Goal: Find specific page/section: Find specific page/section

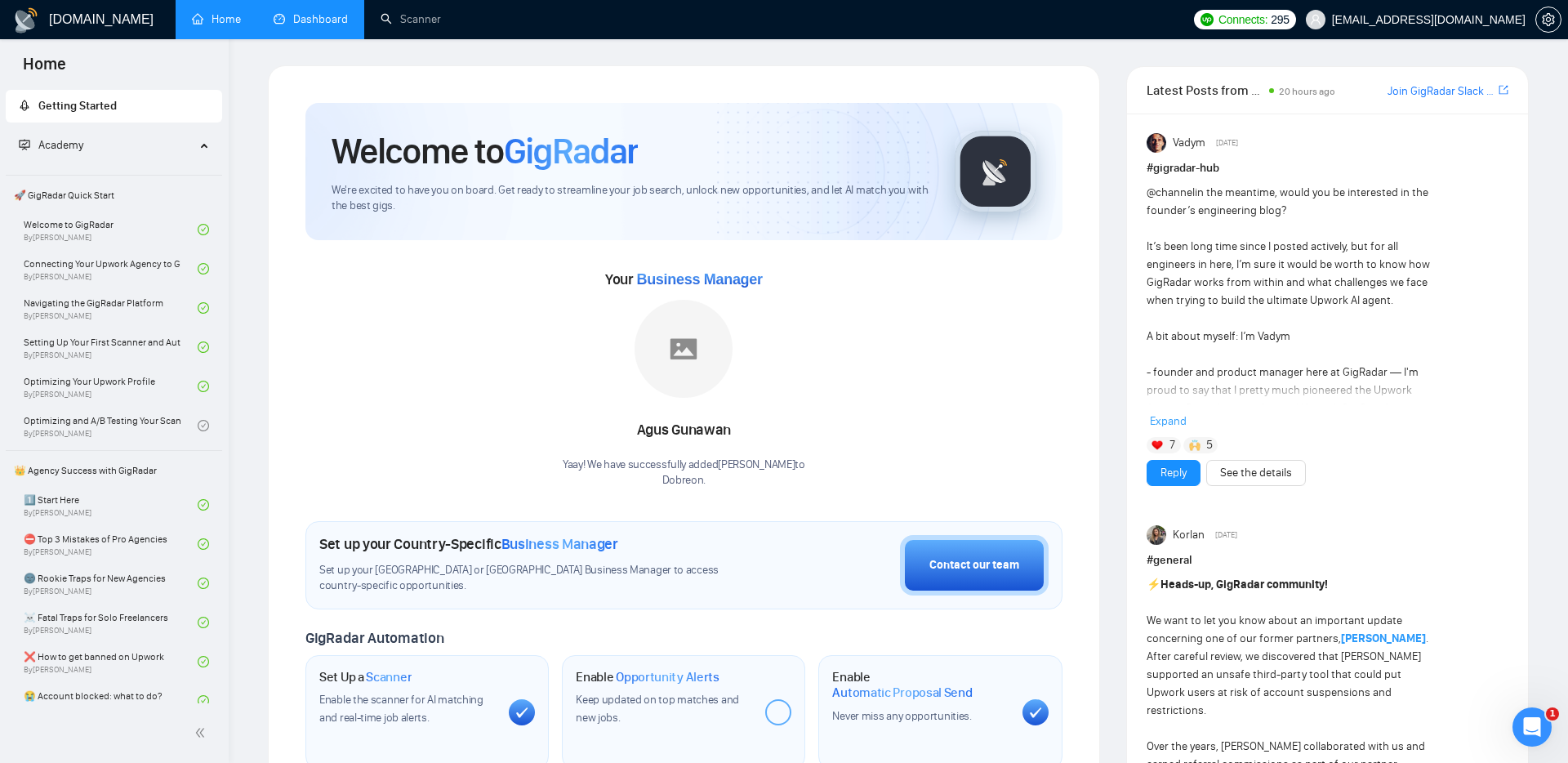
click at [307, 18] on link "Dashboard" at bounding box center [310, 19] width 74 height 14
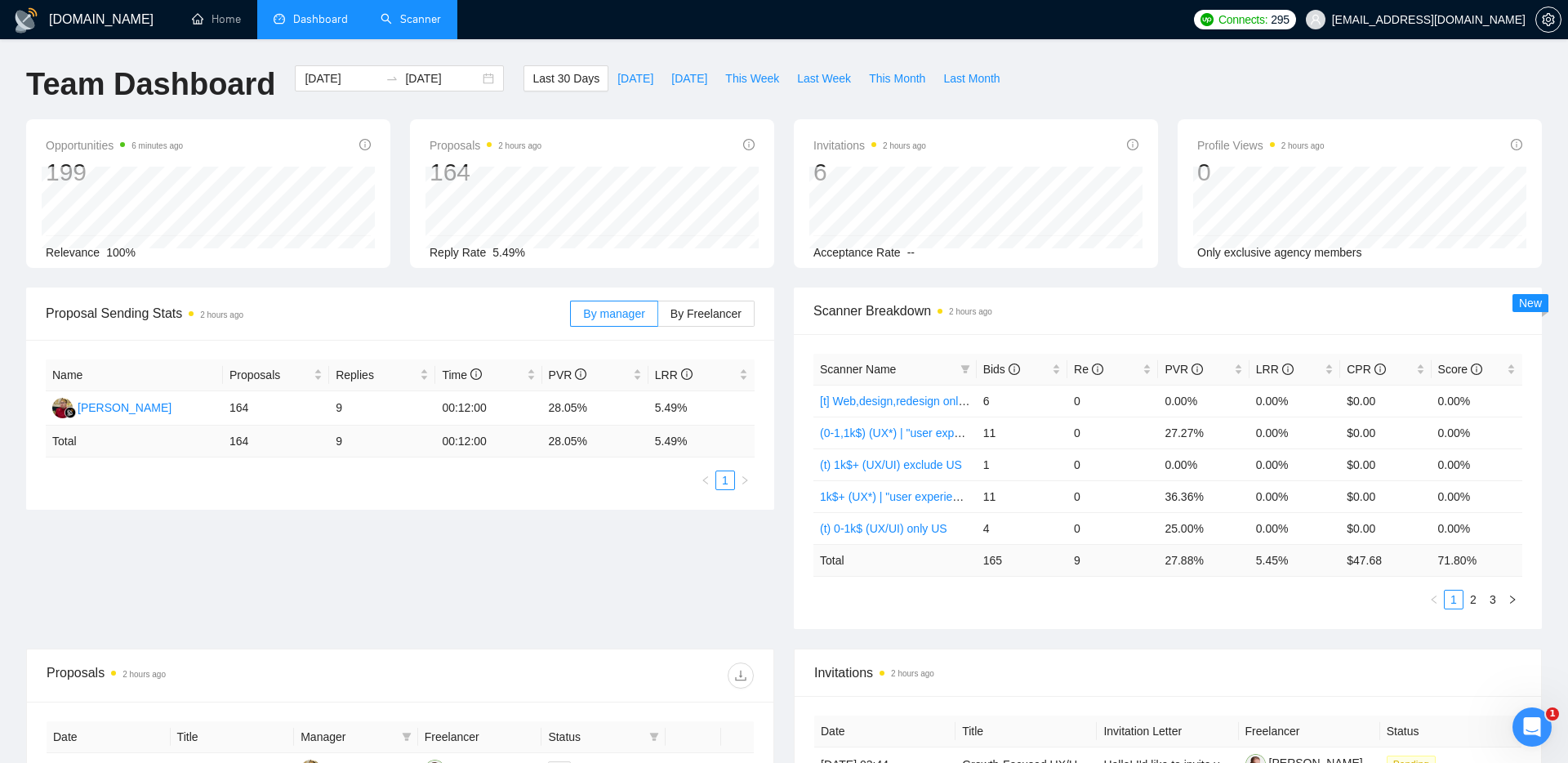
click at [434, 19] on link "Scanner" at bounding box center [410, 19] width 60 height 14
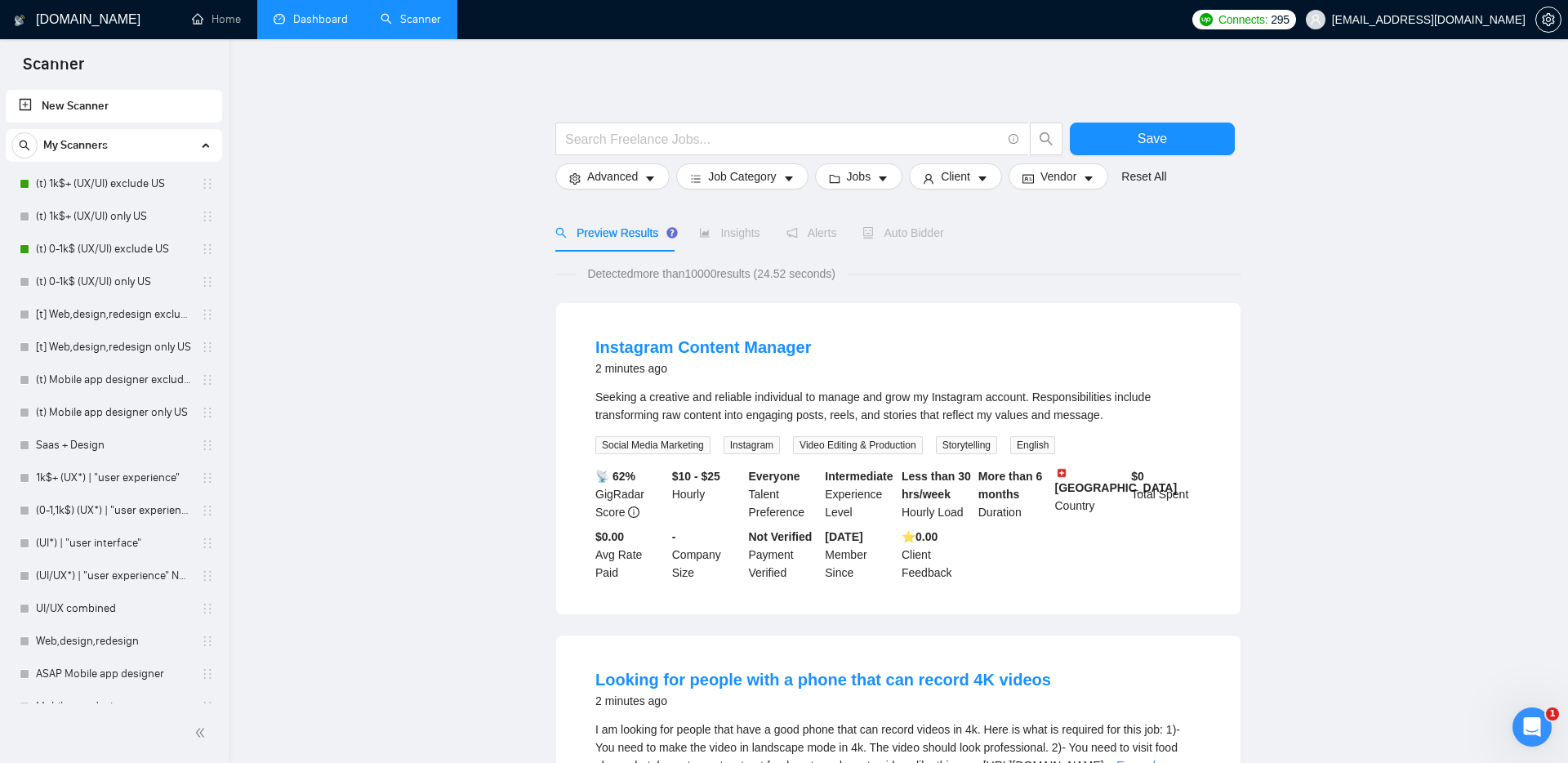
click at [310, 12] on link "Dashboard" at bounding box center [310, 19] width 74 height 14
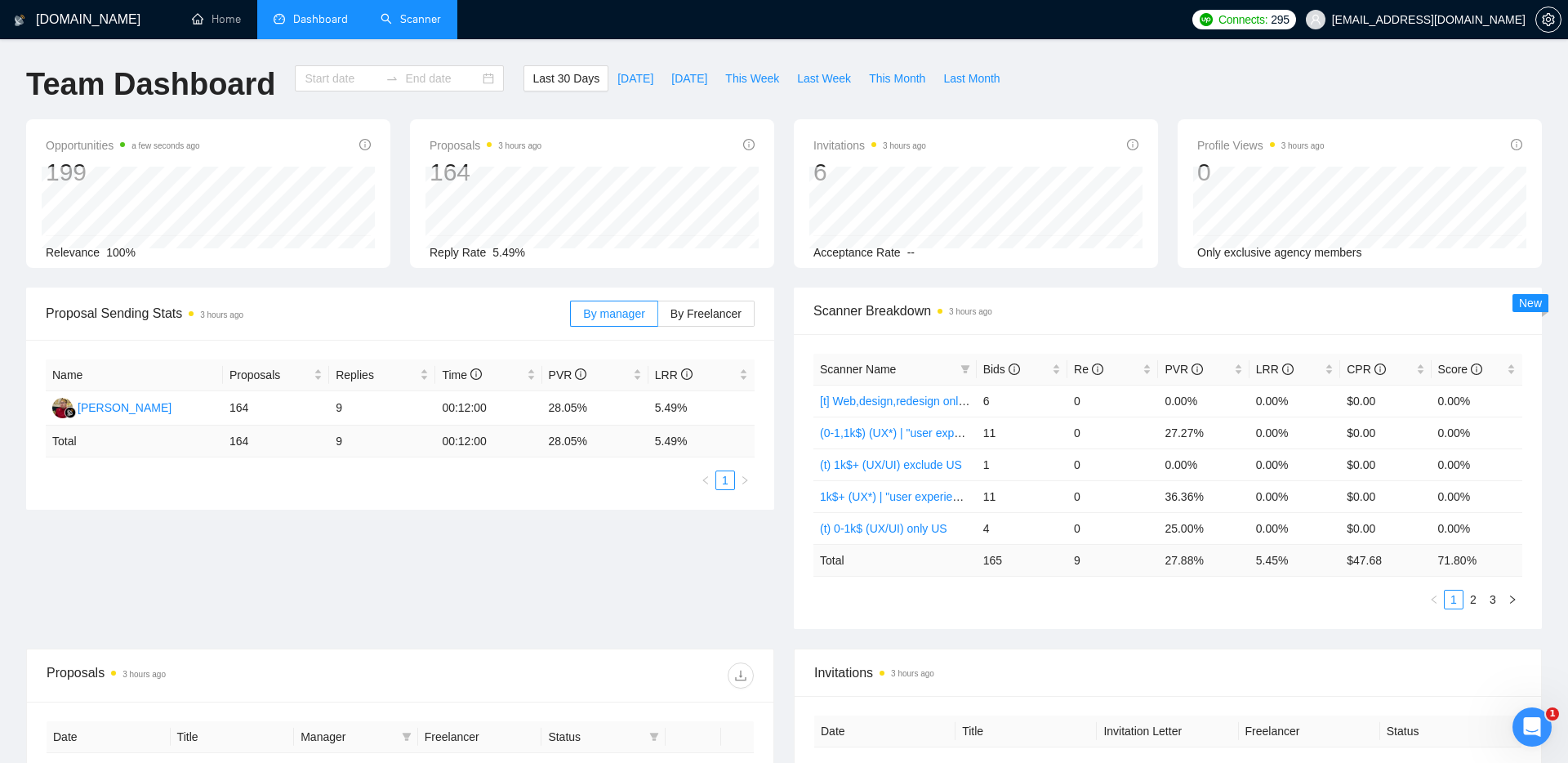
type input "[DATE]"
